Goal: Find specific page/section: Find specific page/section

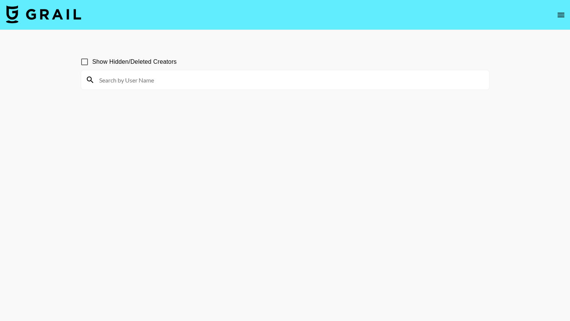
click at [176, 83] on input at bounding box center [290, 80] width 390 height 12
drag, startPoint x: 150, startPoint y: 80, endPoint x: 69, endPoint y: 74, distance: 81.3
click at [69, 74] on main "Show Hidden/Deleted Creators kelseyinlondon" at bounding box center [285, 178] width 570 height 297
type input "k"
click at [123, 81] on input at bounding box center [290, 80] width 390 height 12
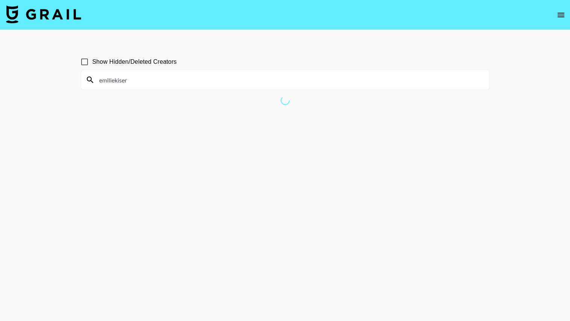
type input "emiliekiser"
click at [91, 81] on icon at bounding box center [90, 80] width 6 height 6
